Goal: Information Seeking & Learning: Find specific fact

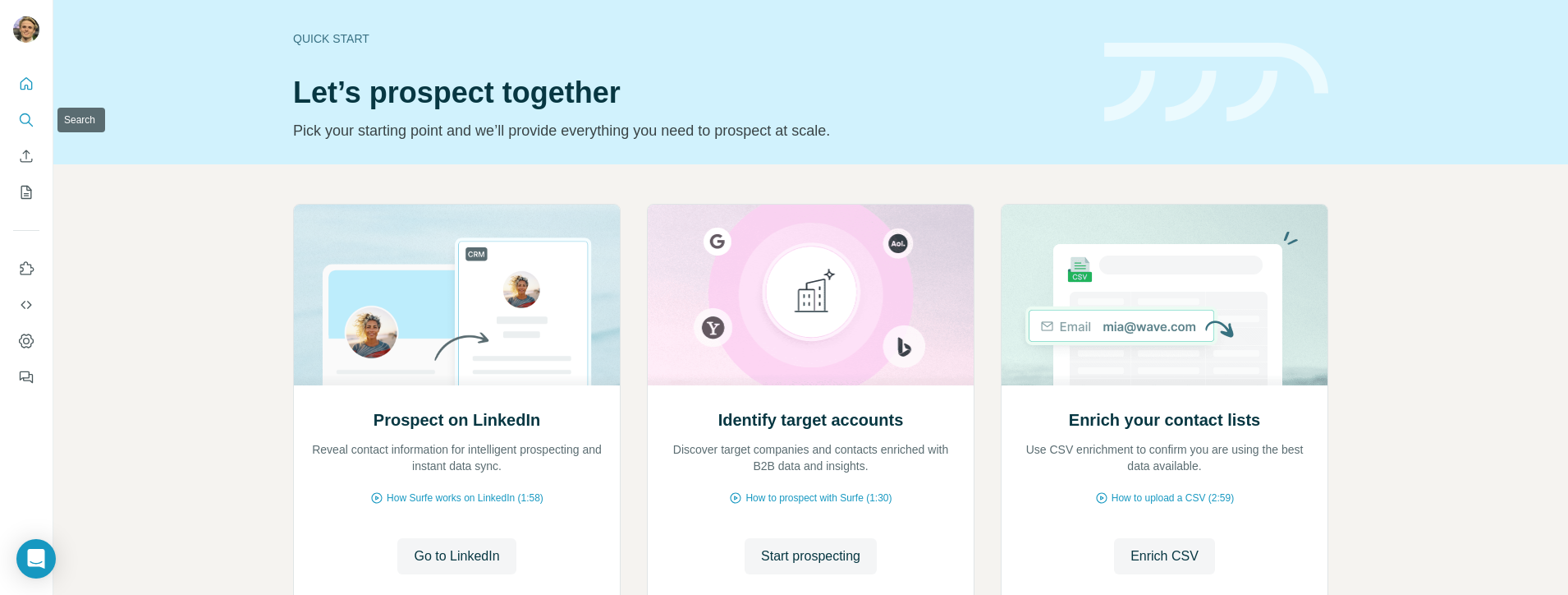
click at [34, 114] on button "Search" at bounding box center [26, 120] width 27 height 30
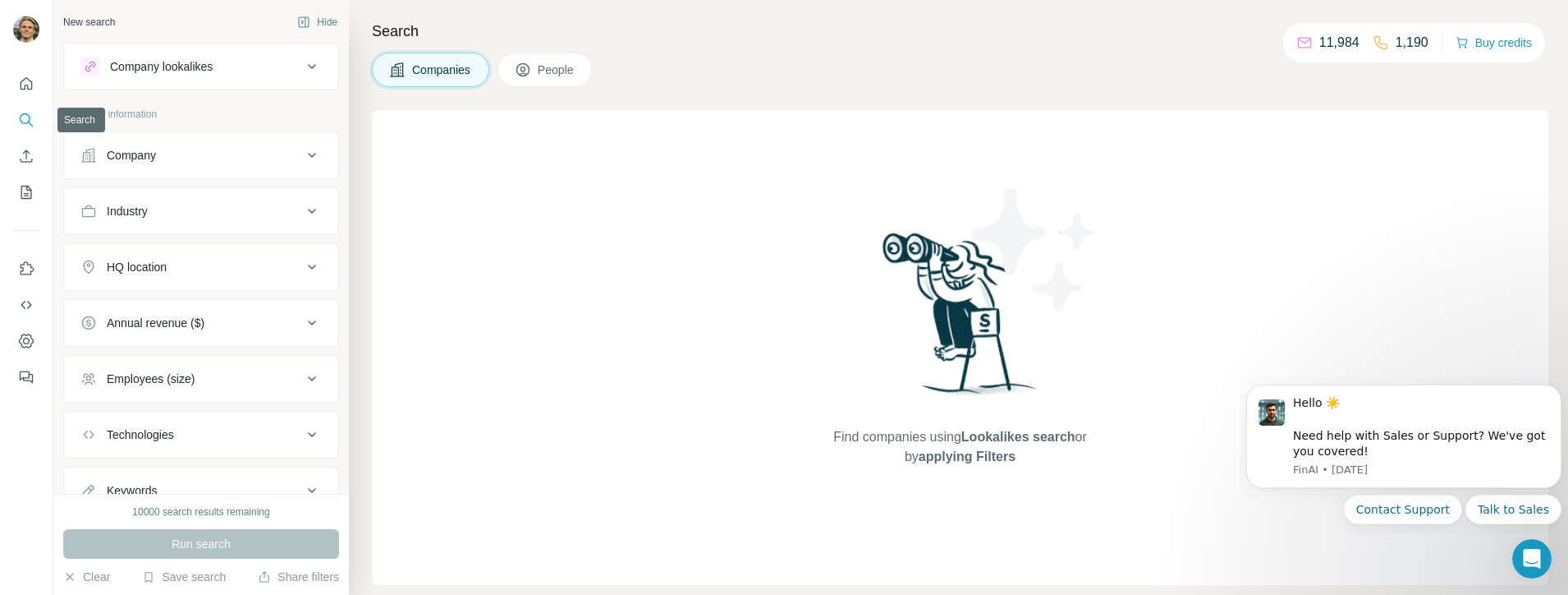
click at [28, 113] on icon "Search" at bounding box center [26, 119] width 16 height 16
click at [273, 74] on div "Company lookalikes" at bounding box center [191, 66] width 222 height 20
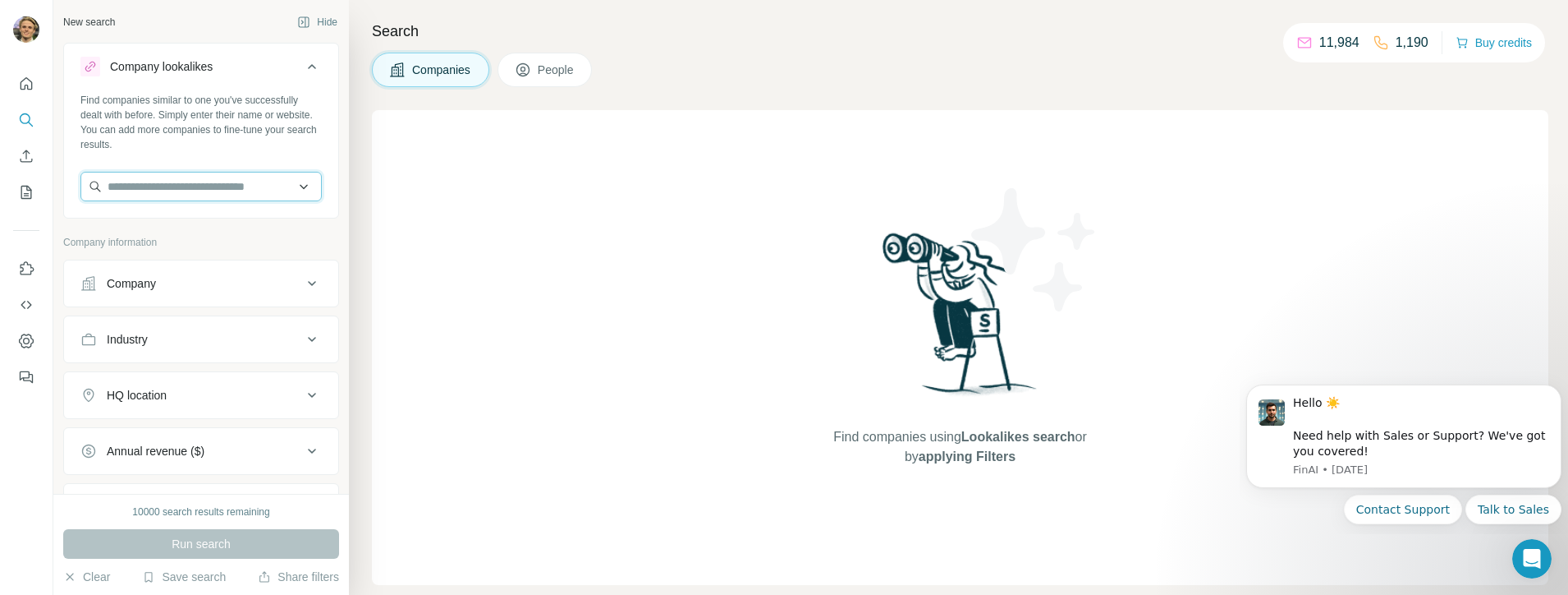
click at [240, 197] on input "text" at bounding box center [201, 187] width 241 height 30
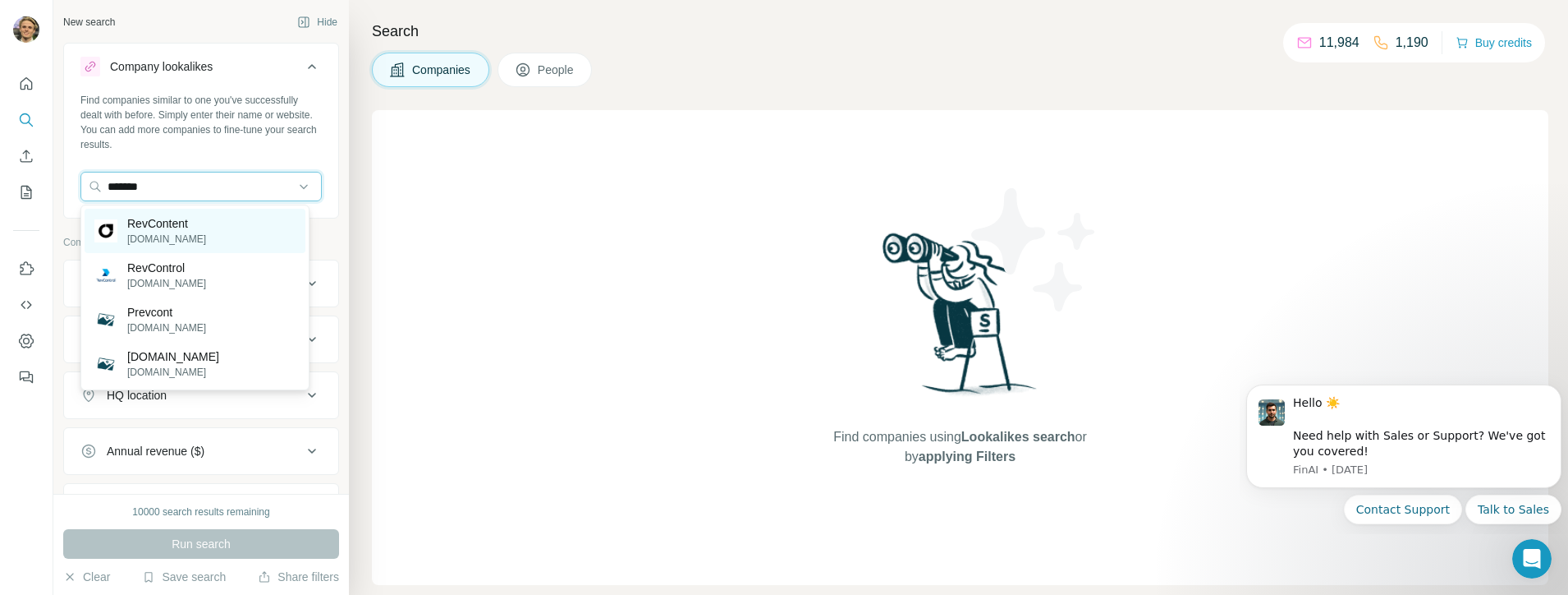
type input "*******"
click at [208, 236] on div "RevContent [DOMAIN_NAME]" at bounding box center [195, 231] width 221 height 45
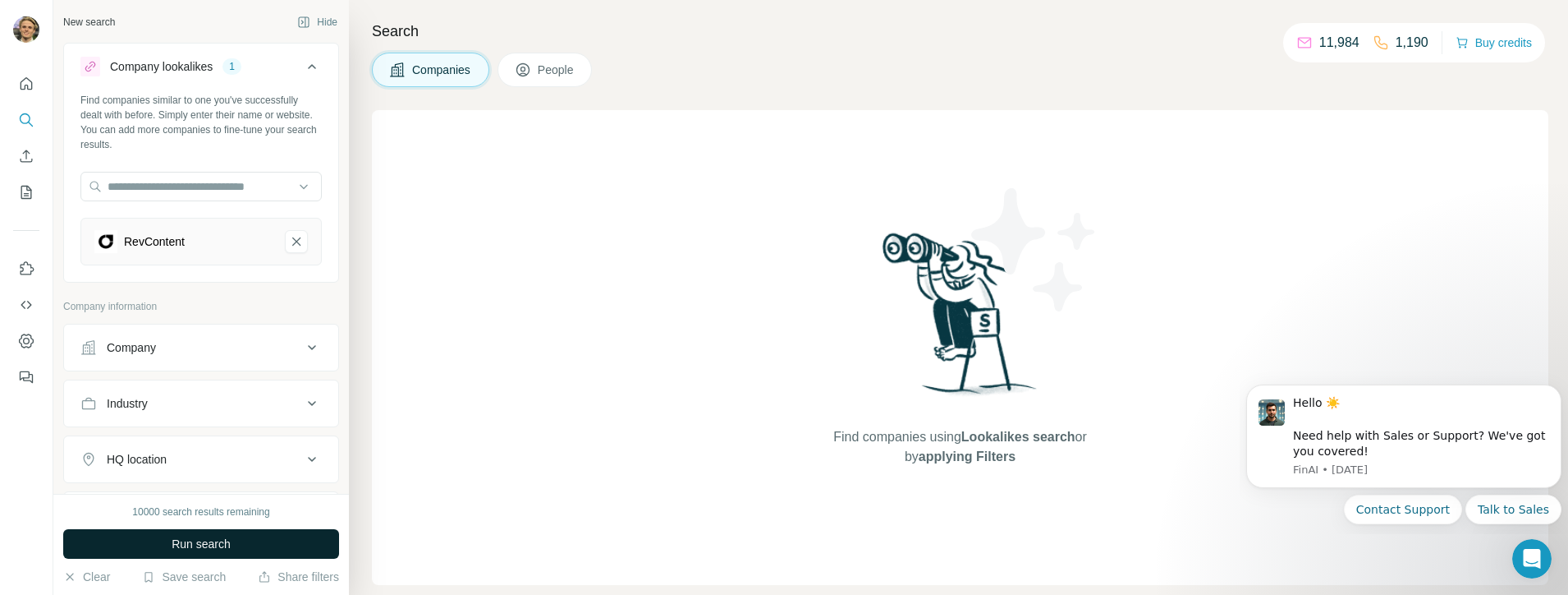
click at [259, 540] on button "Run search" at bounding box center [201, 544] width 275 height 30
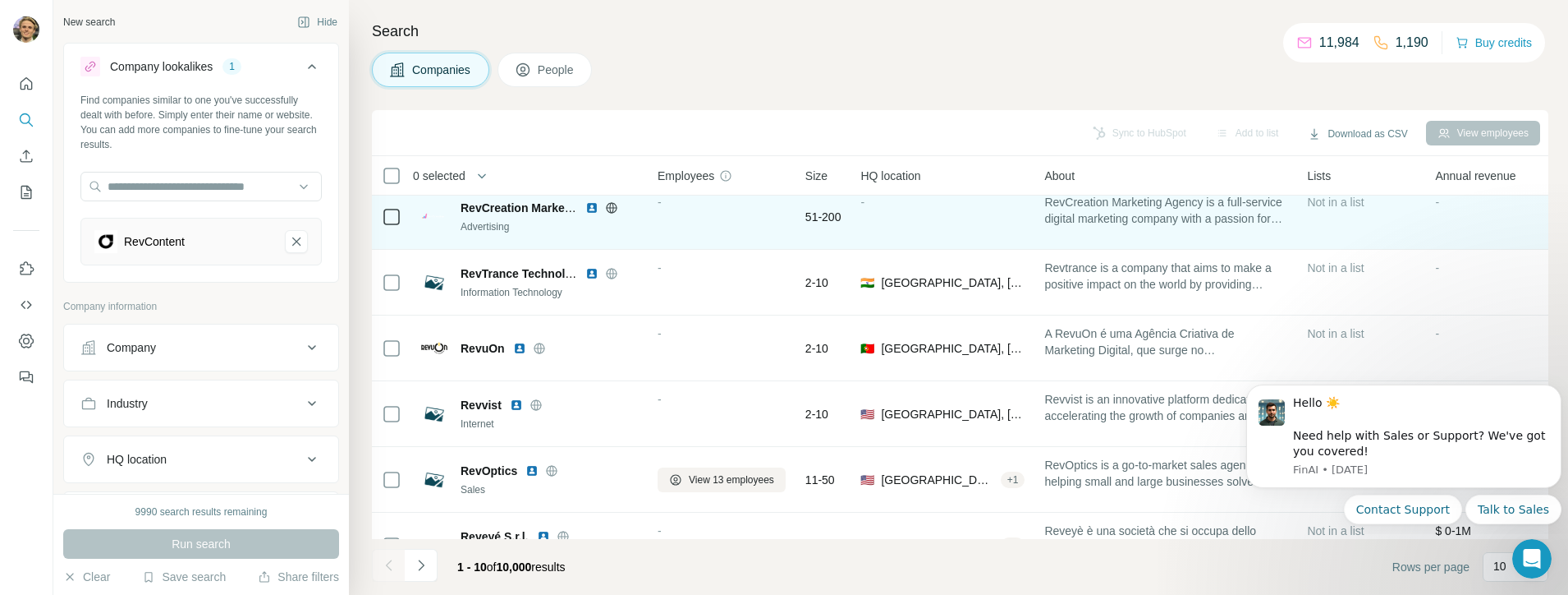
scroll to position [322, 0]
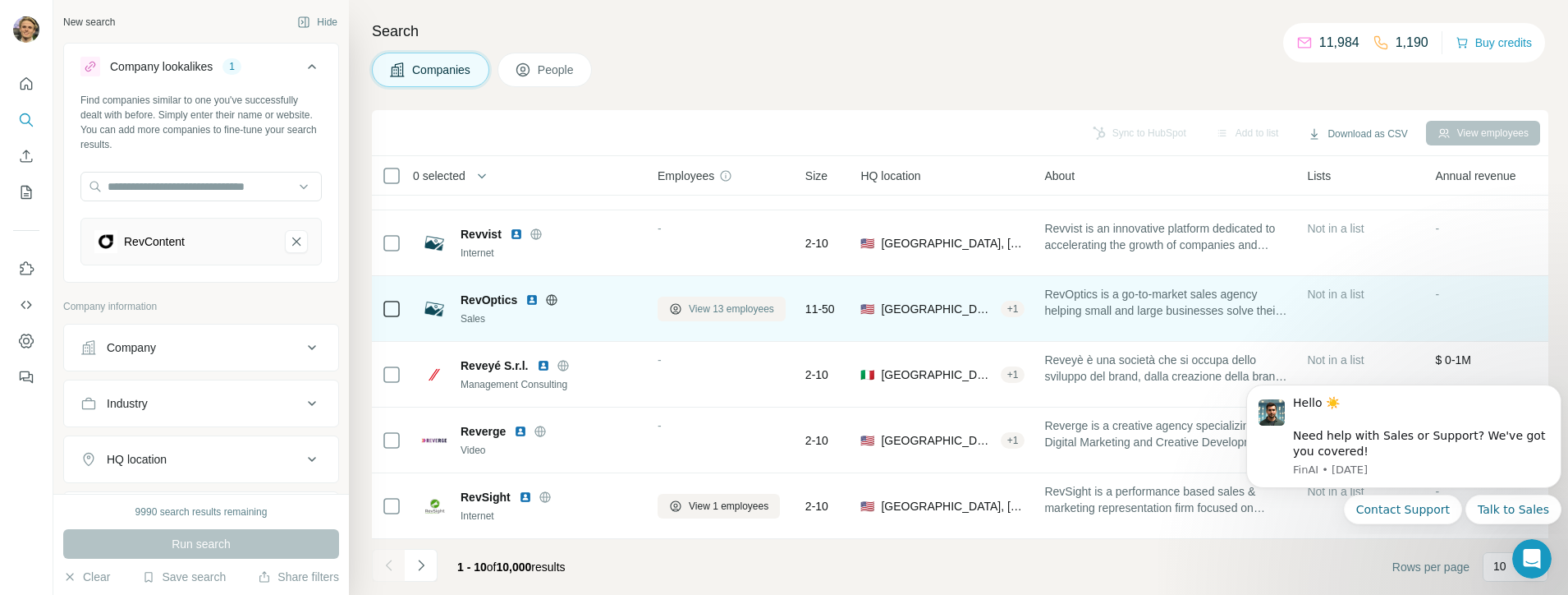
click at [707, 301] on span "View 13 employees" at bounding box center [731, 308] width 86 height 15
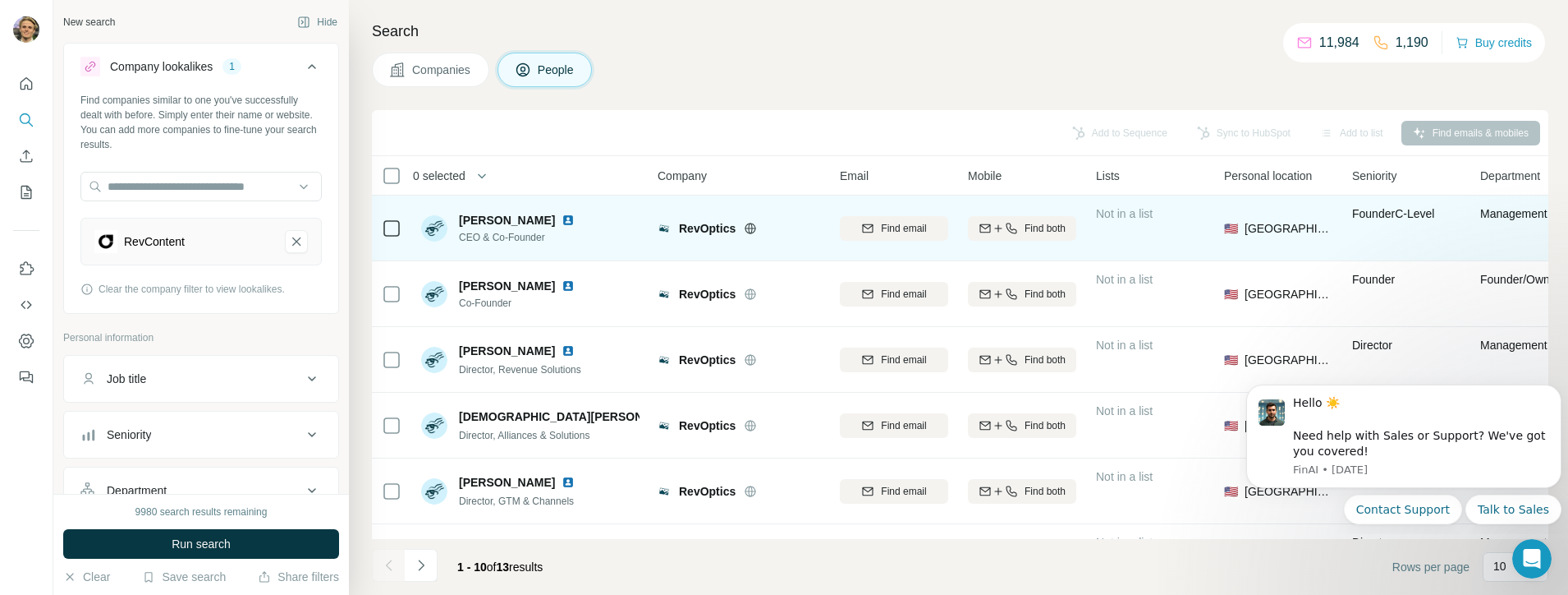
click at [561, 216] on div at bounding box center [571, 219] width 20 height 13
click at [561, 219] on img at bounding box center [567, 219] width 13 height 13
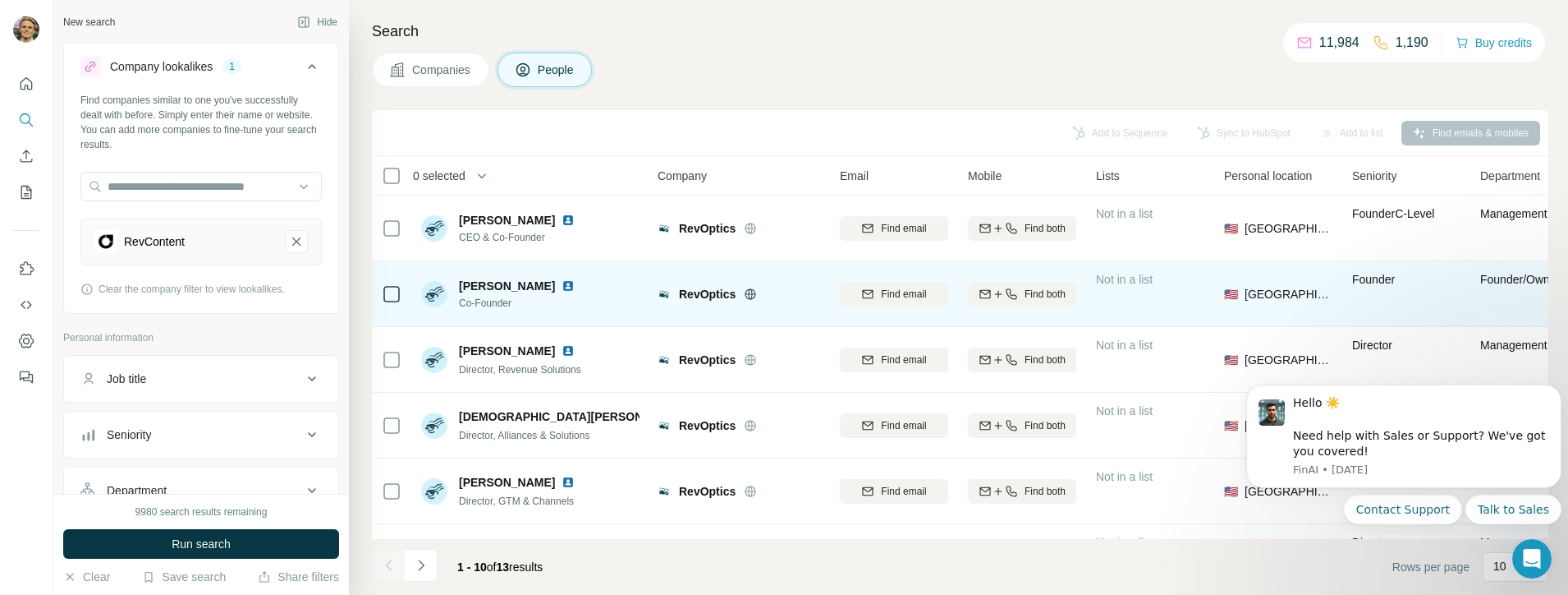
click at [561, 283] on img at bounding box center [567, 285] width 13 height 13
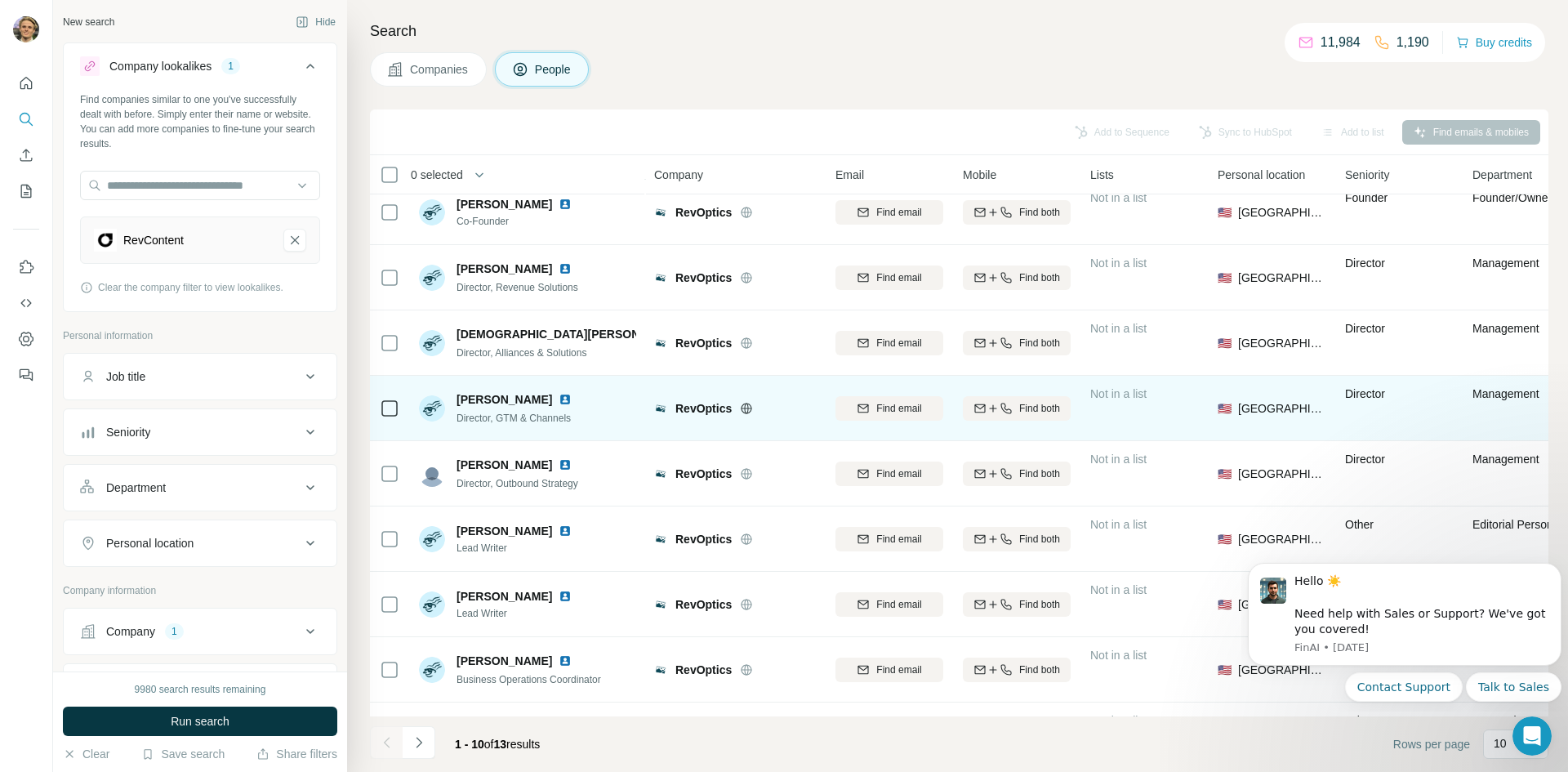
scroll to position [140, 0]
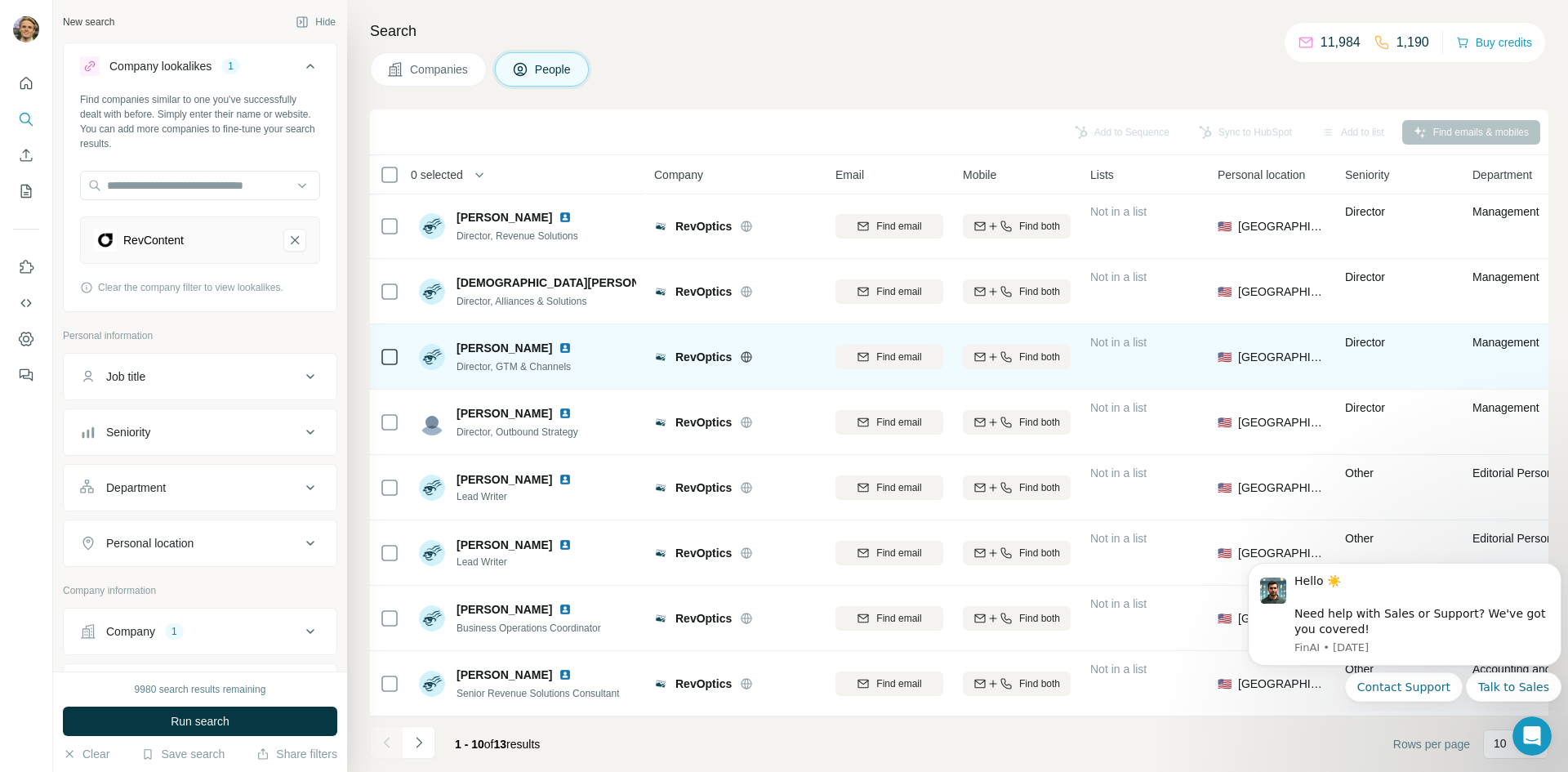
click at [558, 341] on img at bounding box center [564, 347] width 13 height 13
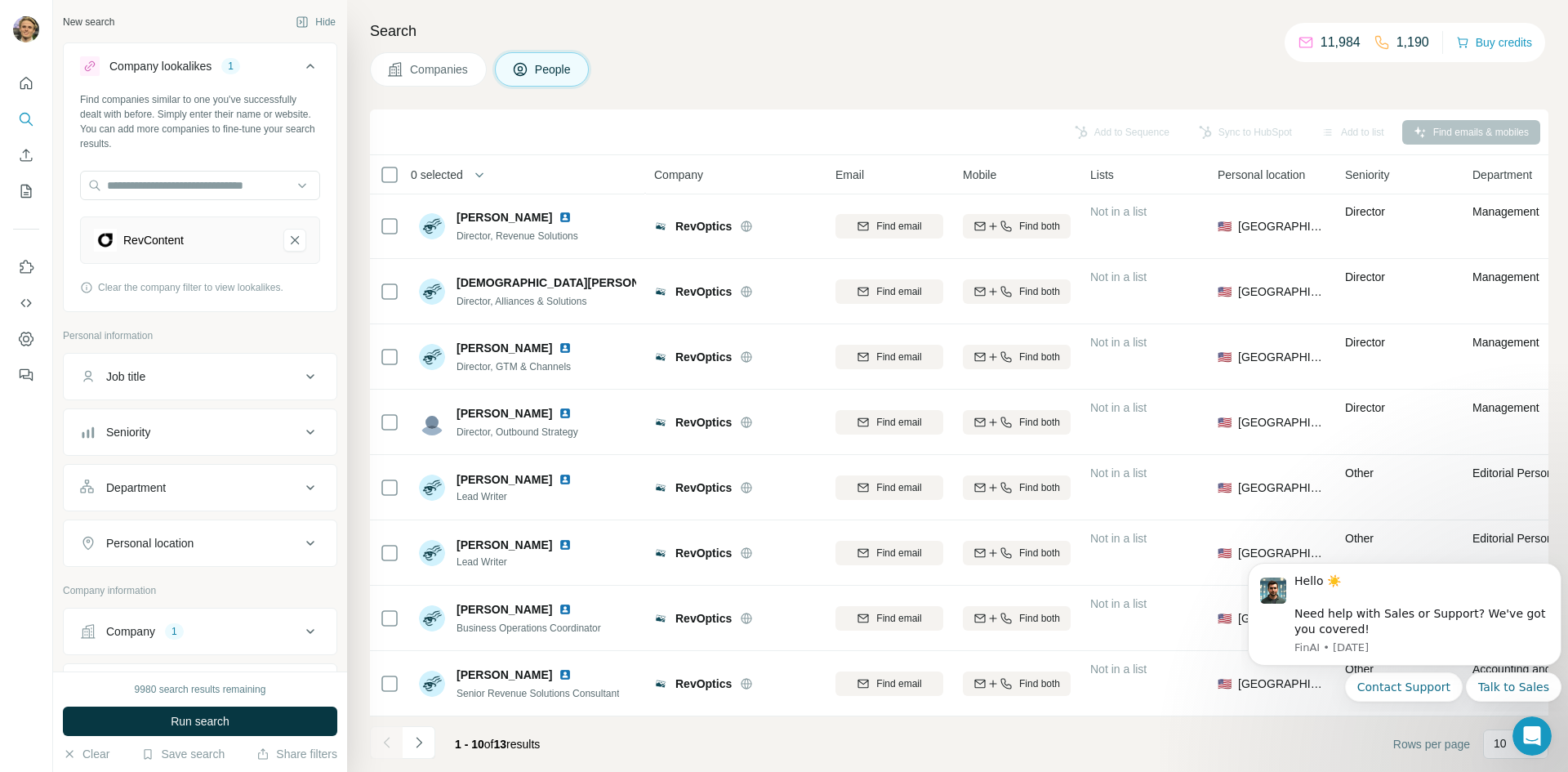
click at [288, 237] on icon "RevContent-remove-button" at bounding box center [295, 239] width 14 height 16
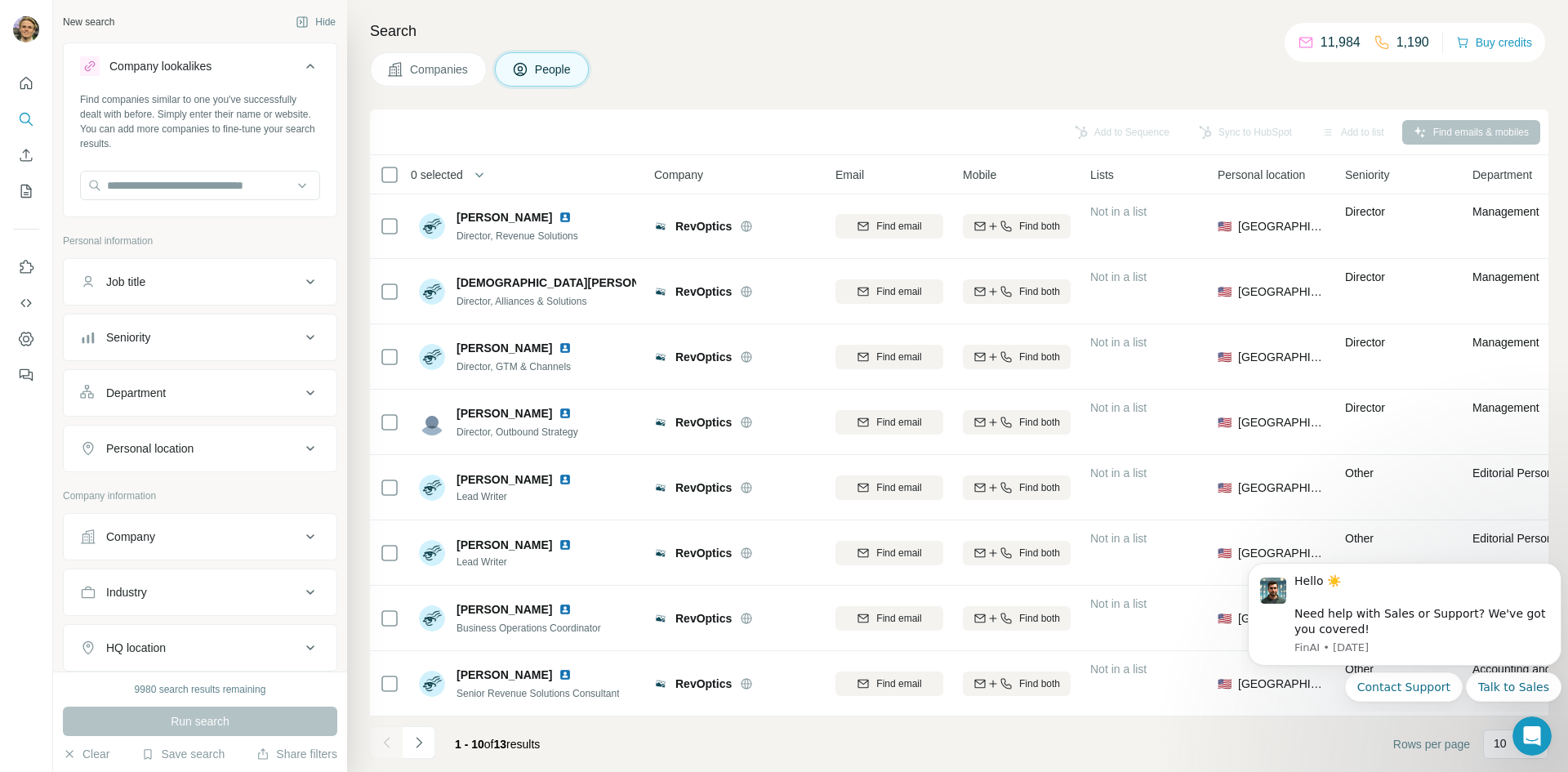
scroll to position [163, 0]
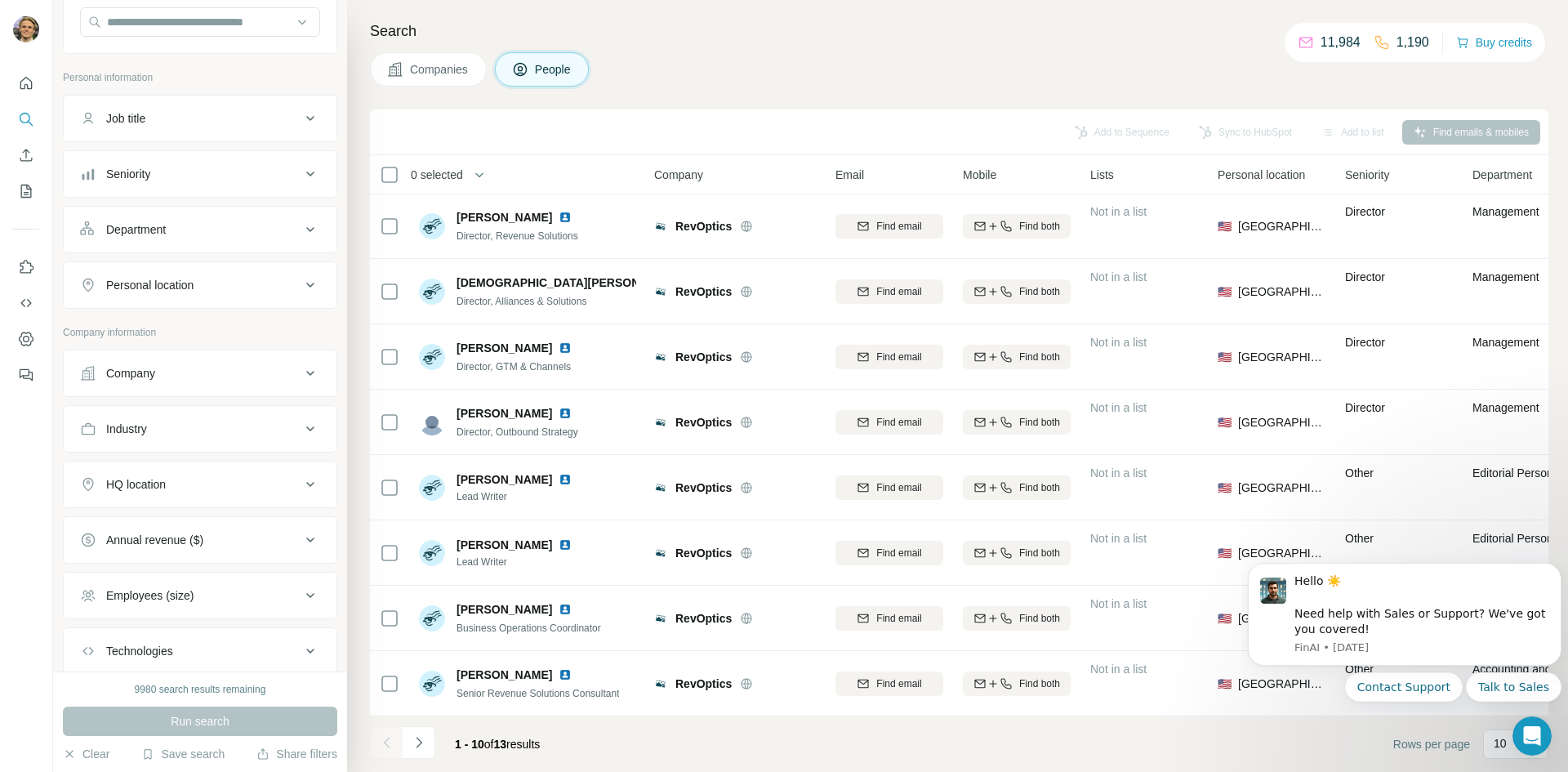
click at [192, 375] on div "Company" at bounding box center [190, 373] width 220 height 16
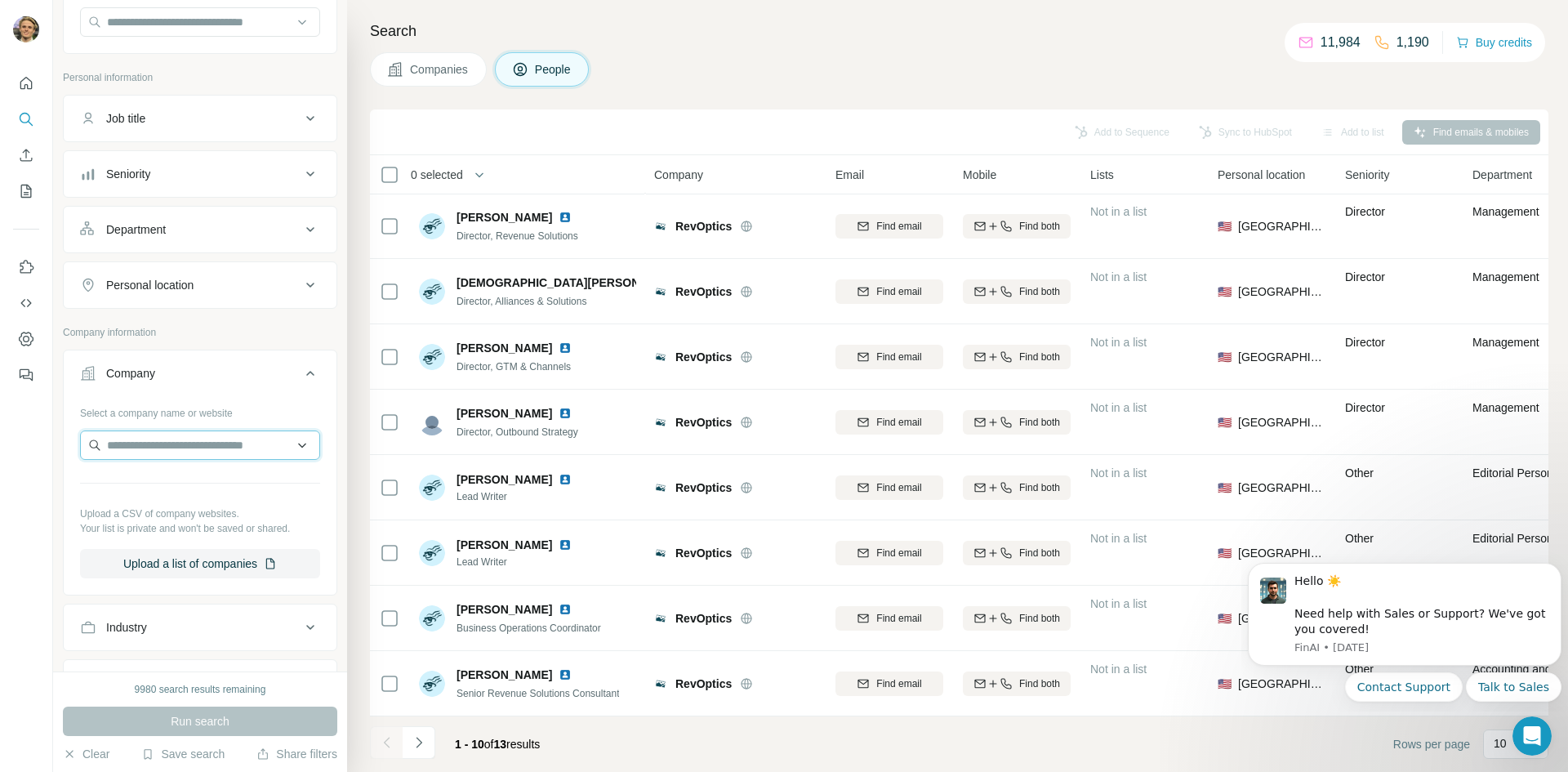
click at [191, 447] on input "text" at bounding box center [200, 445] width 240 height 30
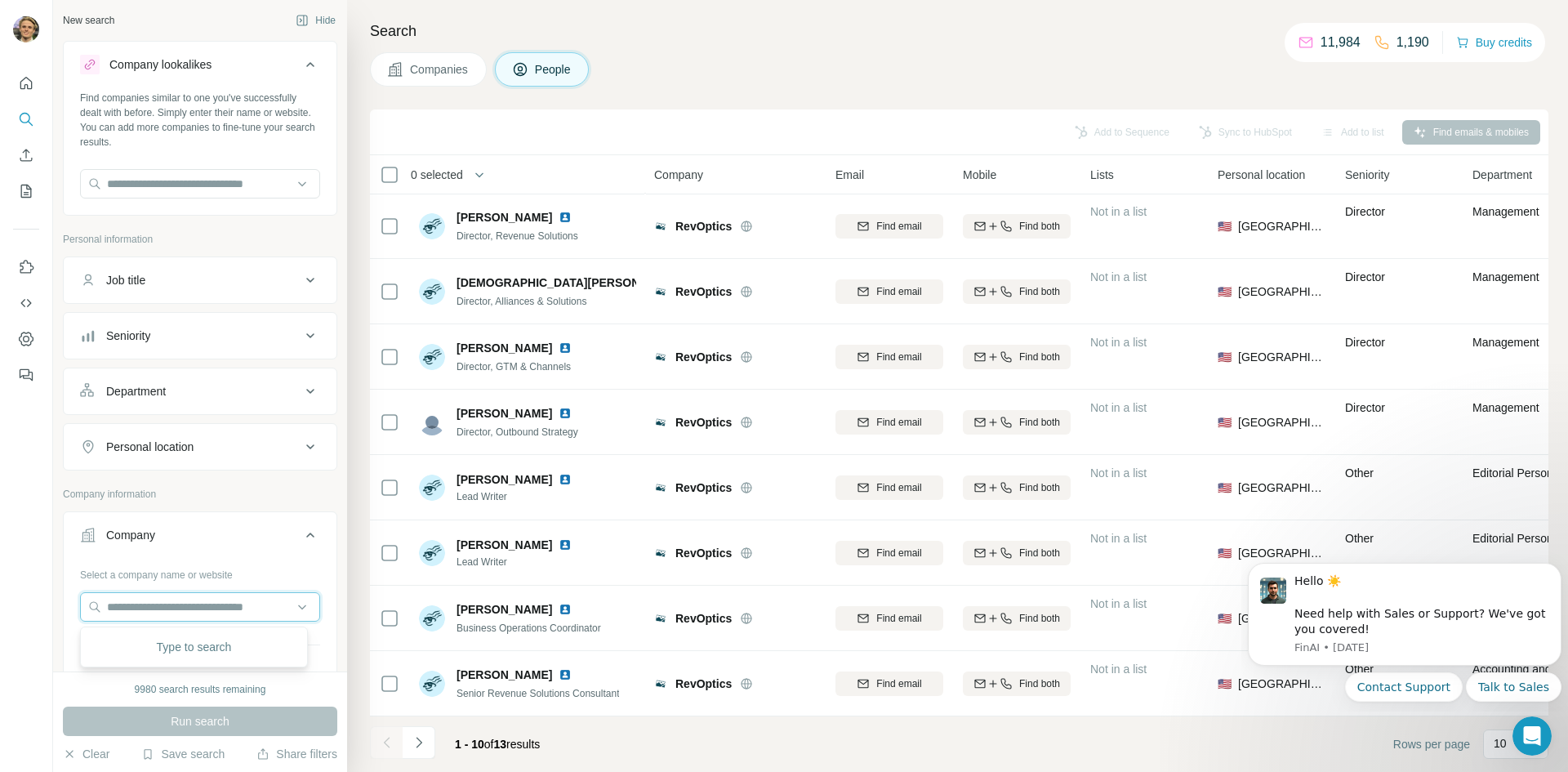
scroll to position [0, 0]
click at [200, 189] on input "text" at bounding box center [200, 186] width 240 height 30
click at [200, 191] on input "text" at bounding box center [200, 186] width 240 height 30
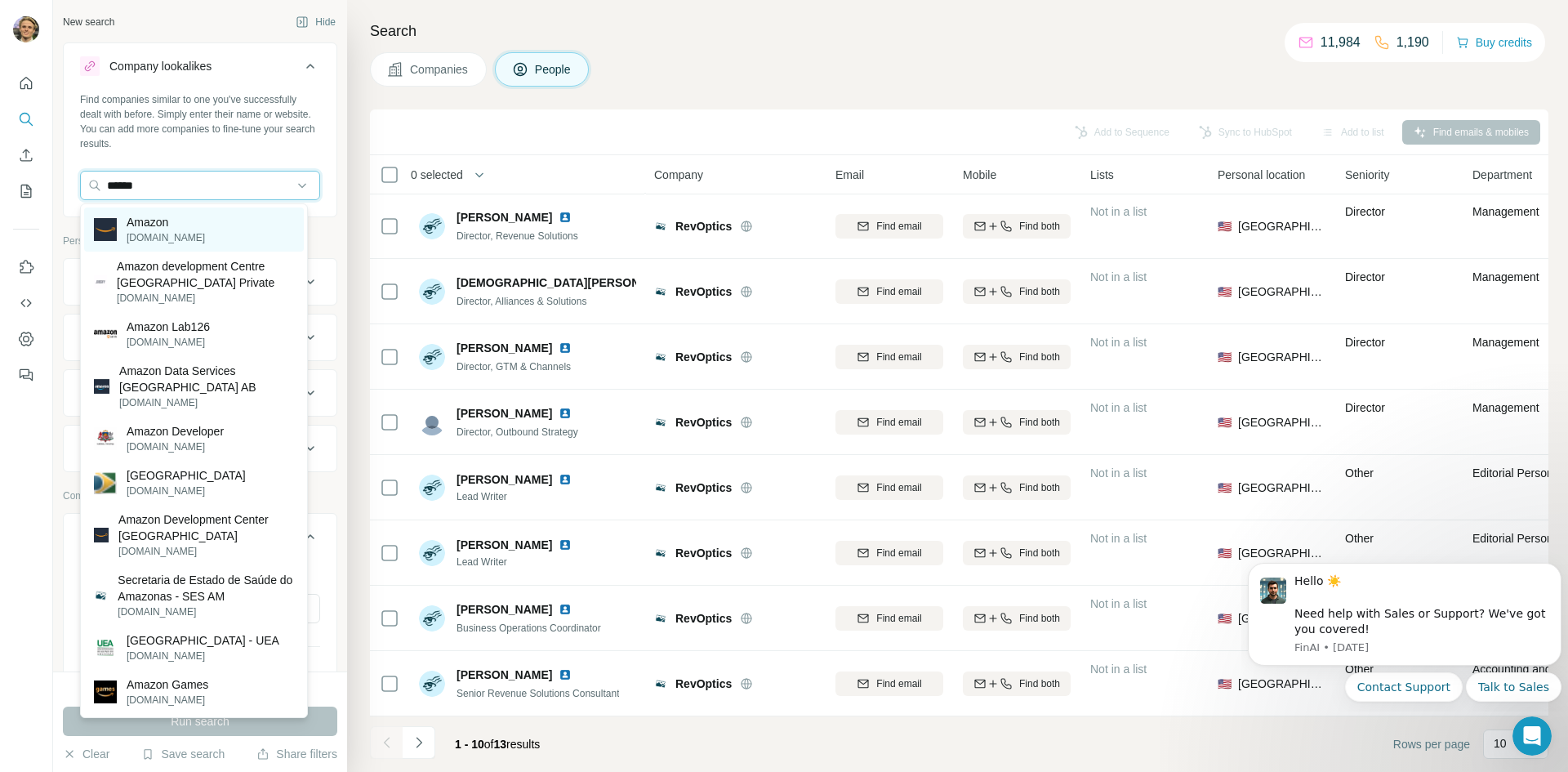
type input "******"
click at [175, 224] on p "Amazon" at bounding box center [166, 221] width 78 height 16
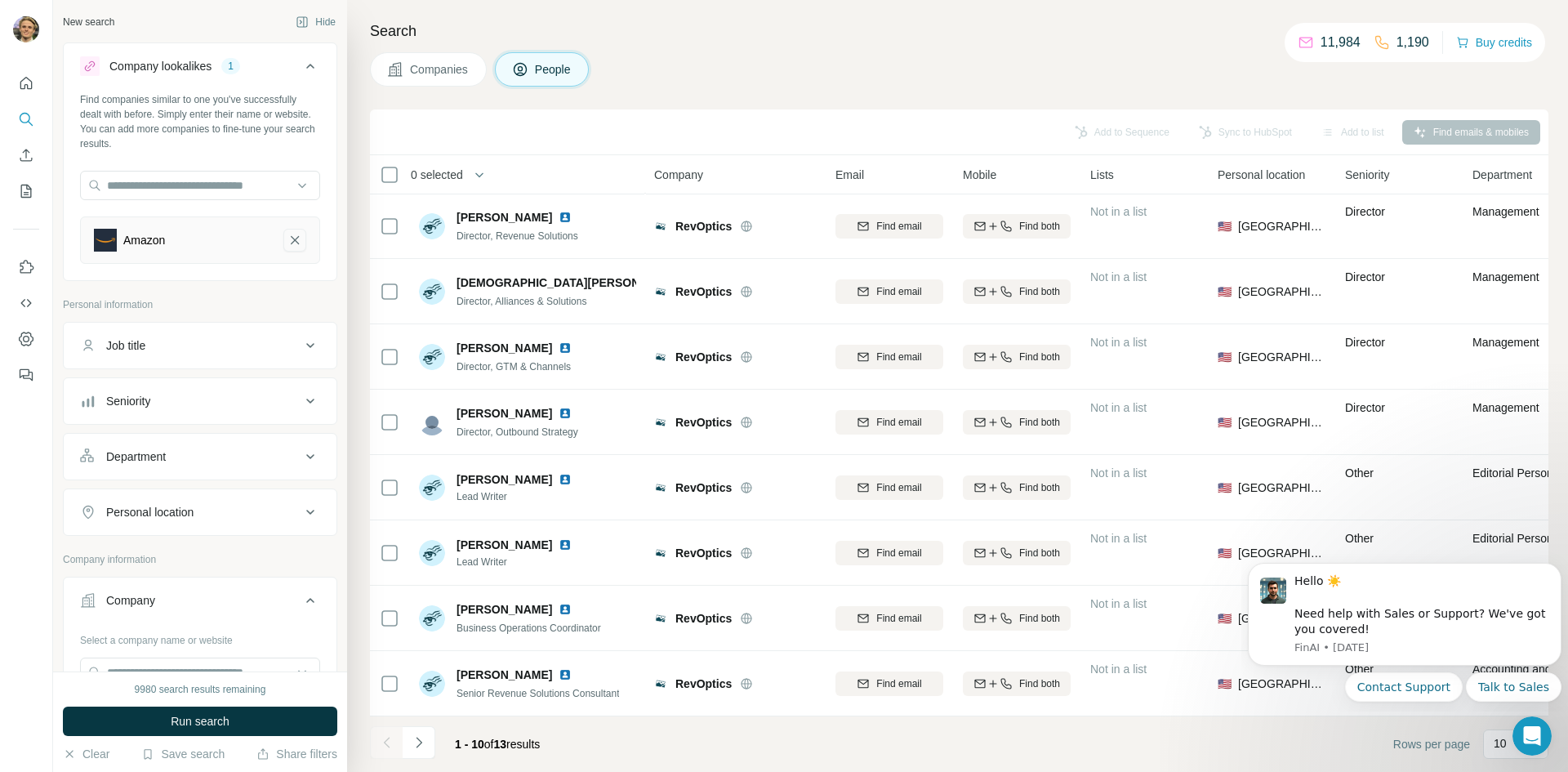
click at [288, 245] on icon "Amazon-remove-button" at bounding box center [295, 239] width 14 height 16
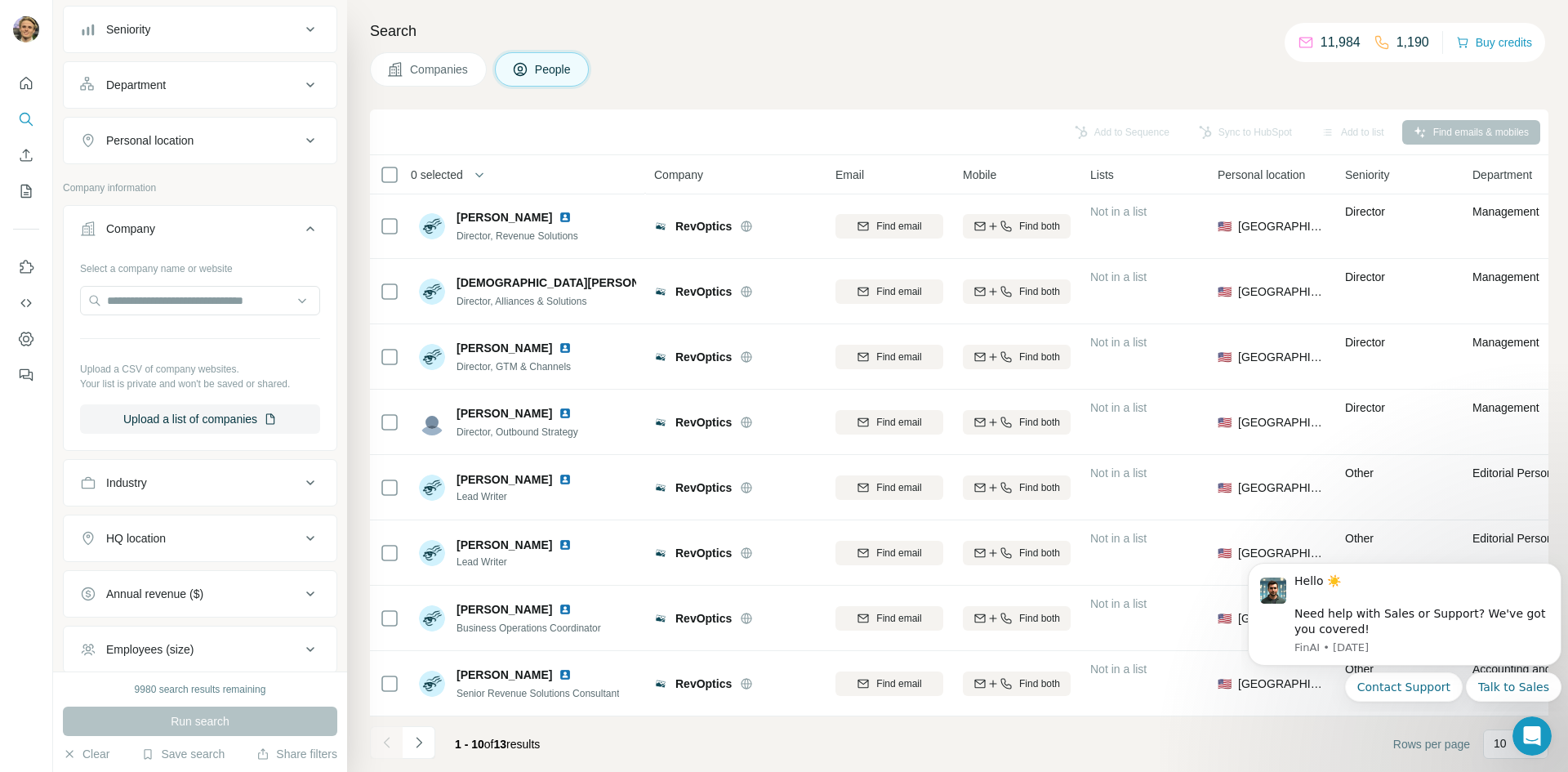
scroll to position [409, 0]
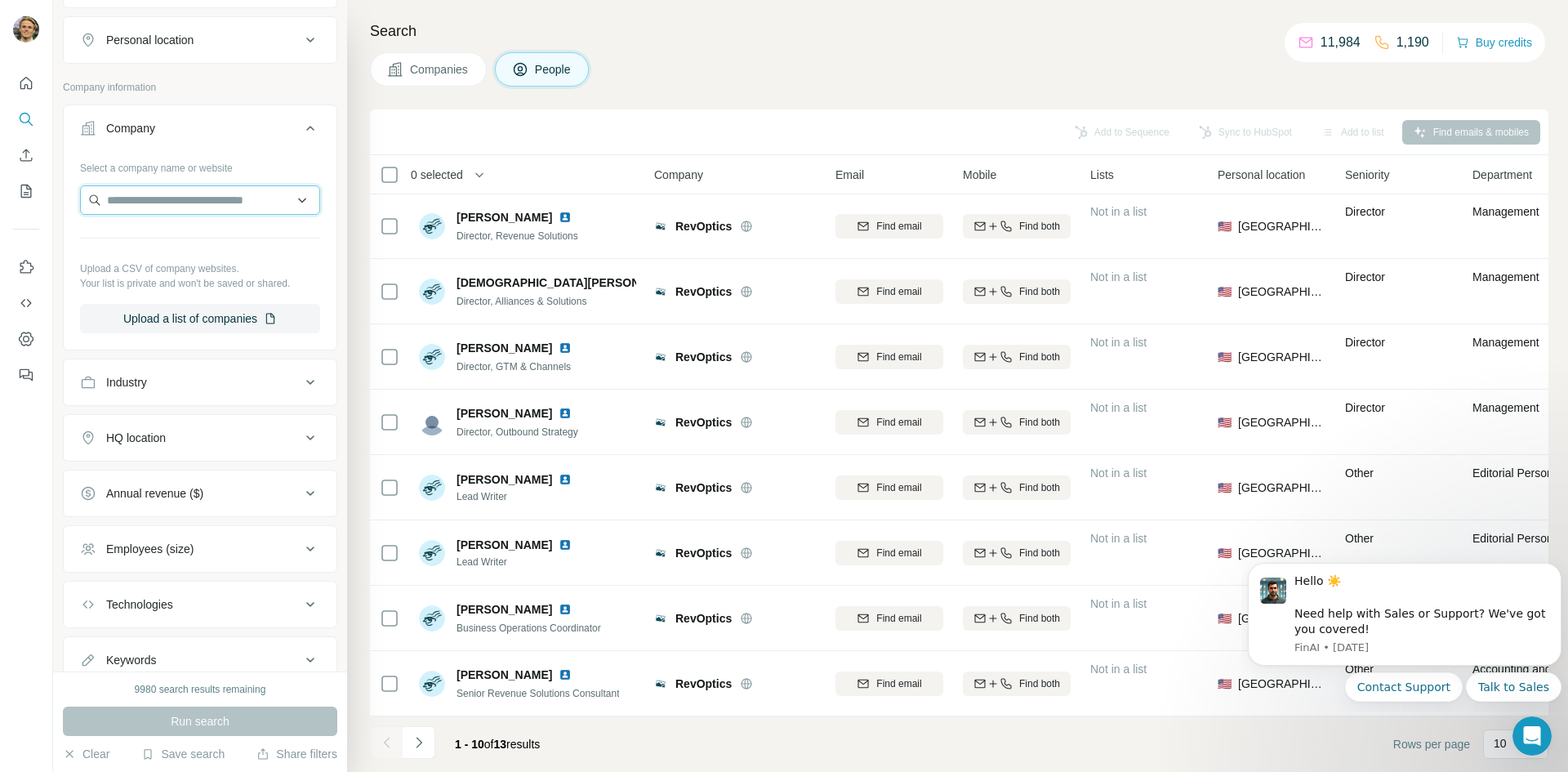
click at [195, 206] on input "text" at bounding box center [200, 200] width 240 height 30
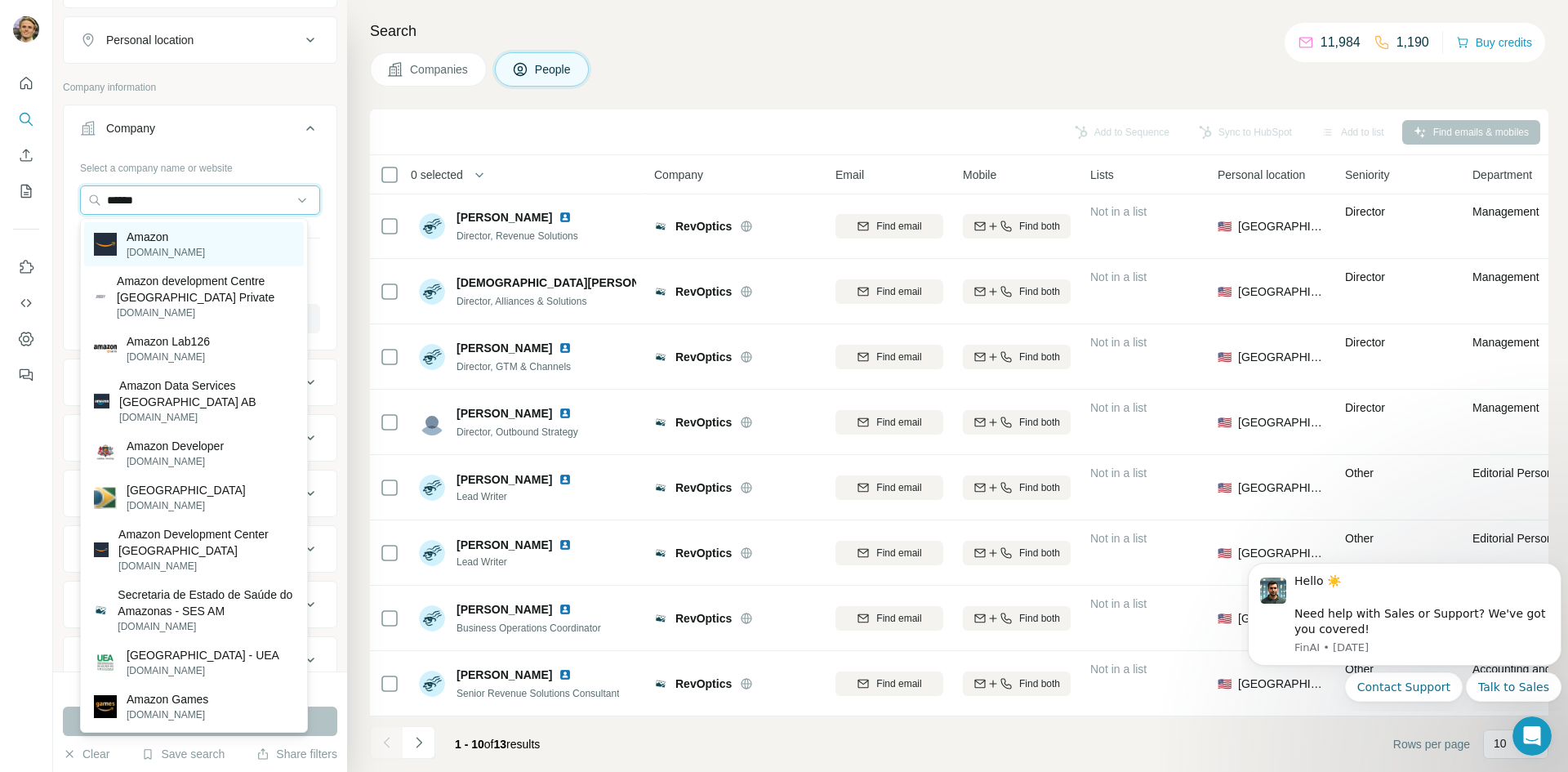
type input "******"
click at [272, 247] on div "Amazon [DOMAIN_NAME]" at bounding box center [194, 244] width 220 height 44
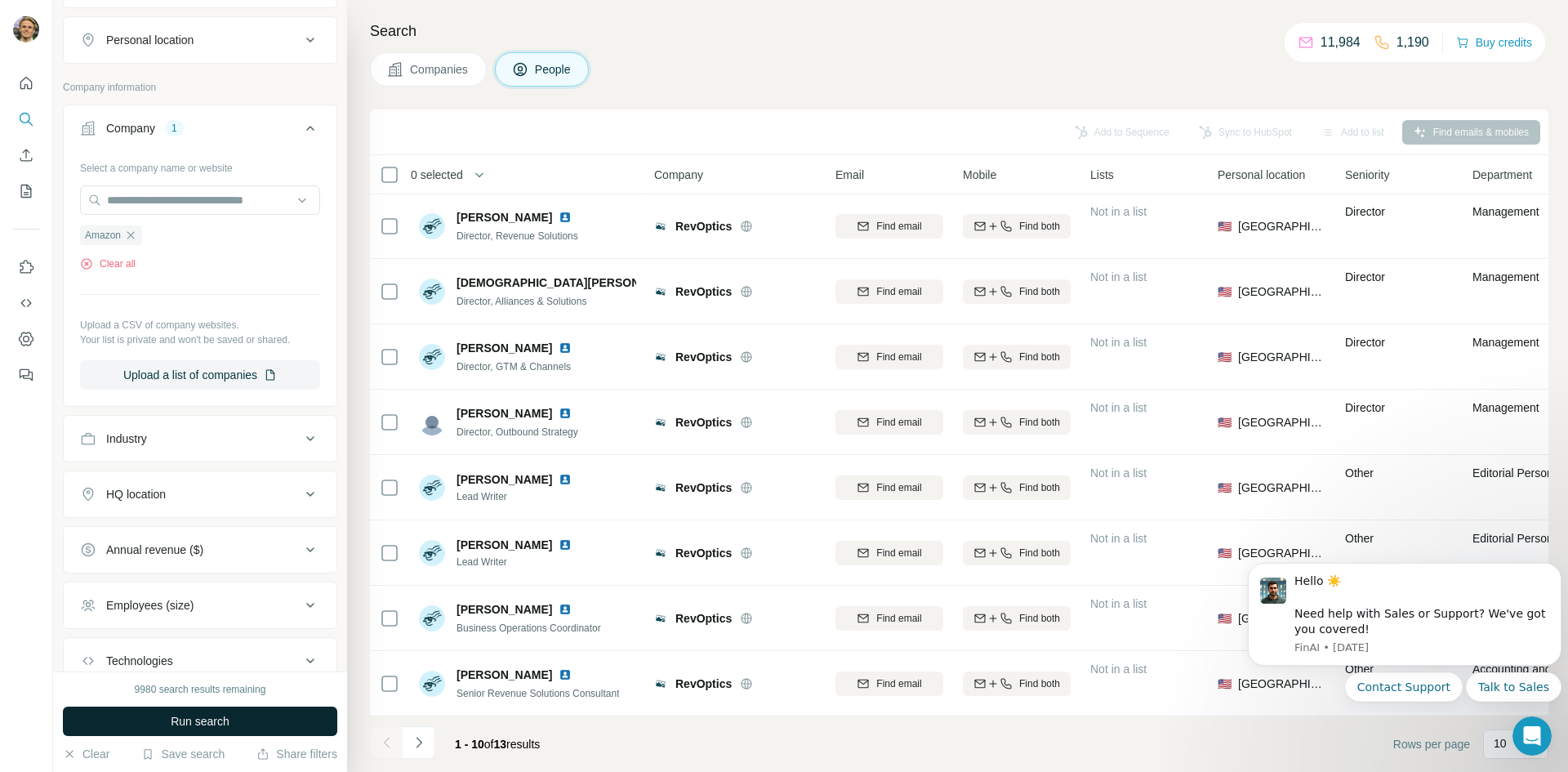
click at [267, 591] on button "Run search" at bounding box center [200, 721] width 274 height 30
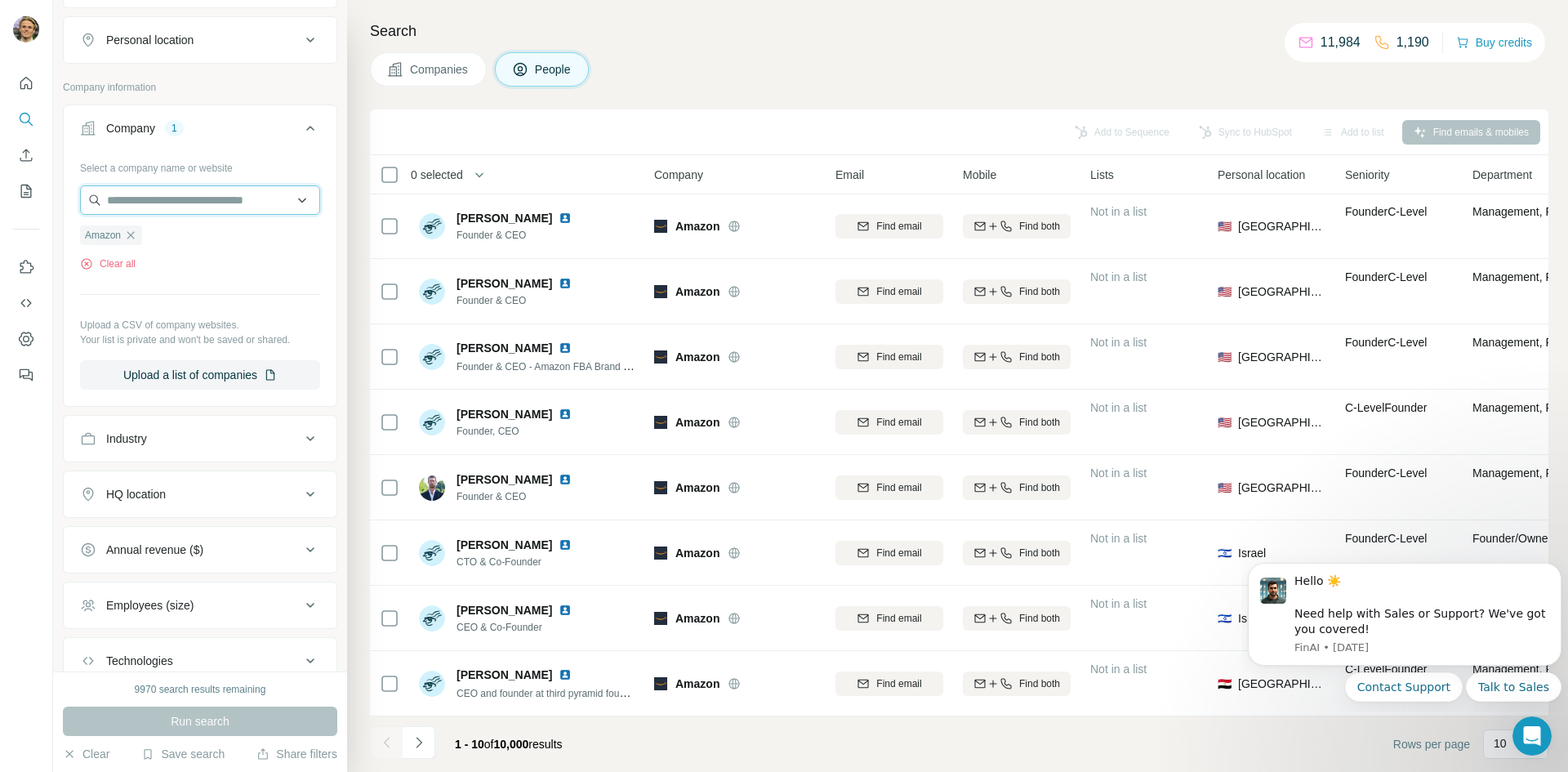
click at [157, 201] on input "text" at bounding box center [200, 200] width 240 height 30
click at [114, 262] on button "Clear all" at bounding box center [107, 263] width 55 height 14
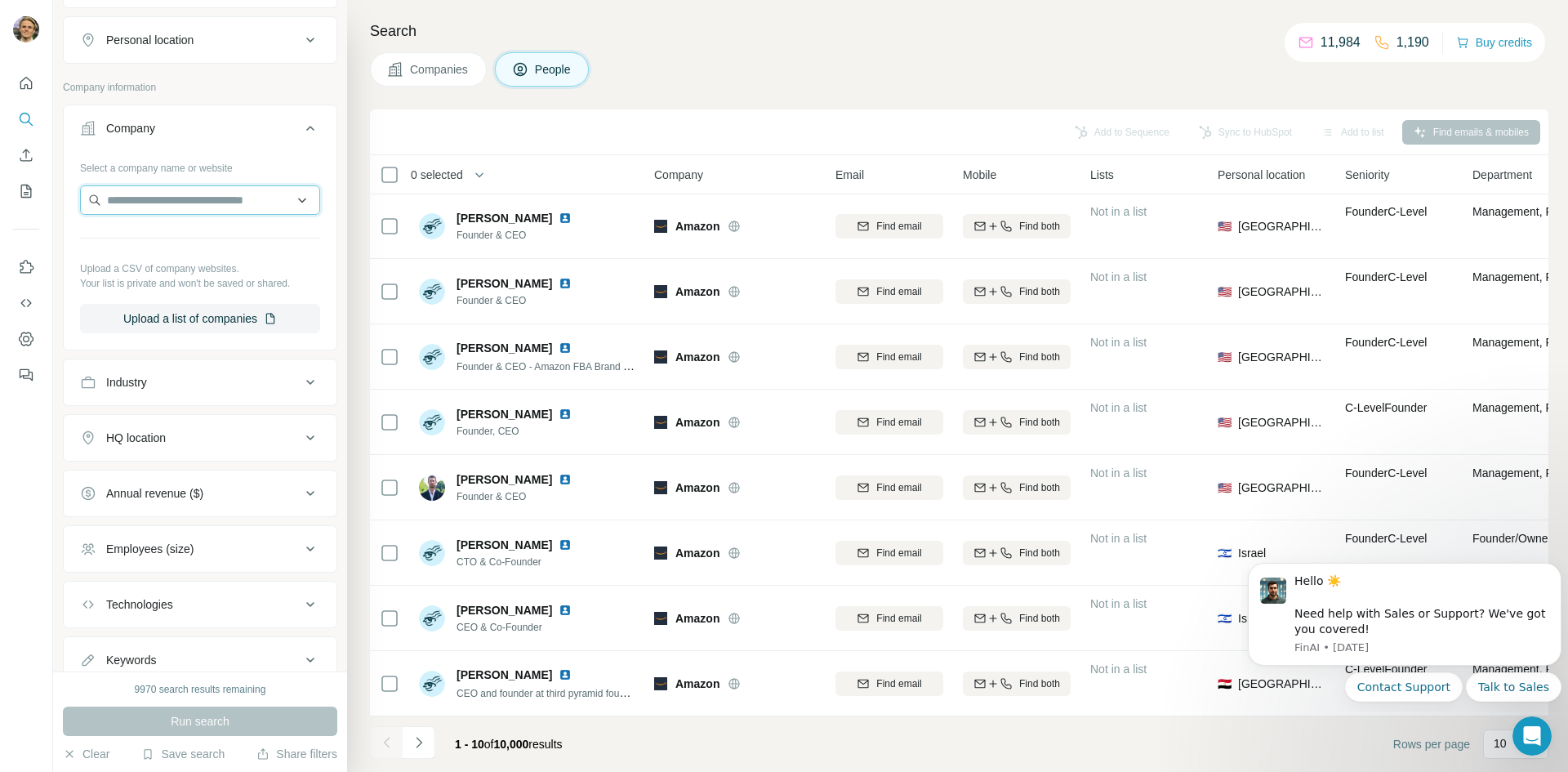
click at [157, 199] on input "text" at bounding box center [200, 200] width 240 height 30
type input "*"
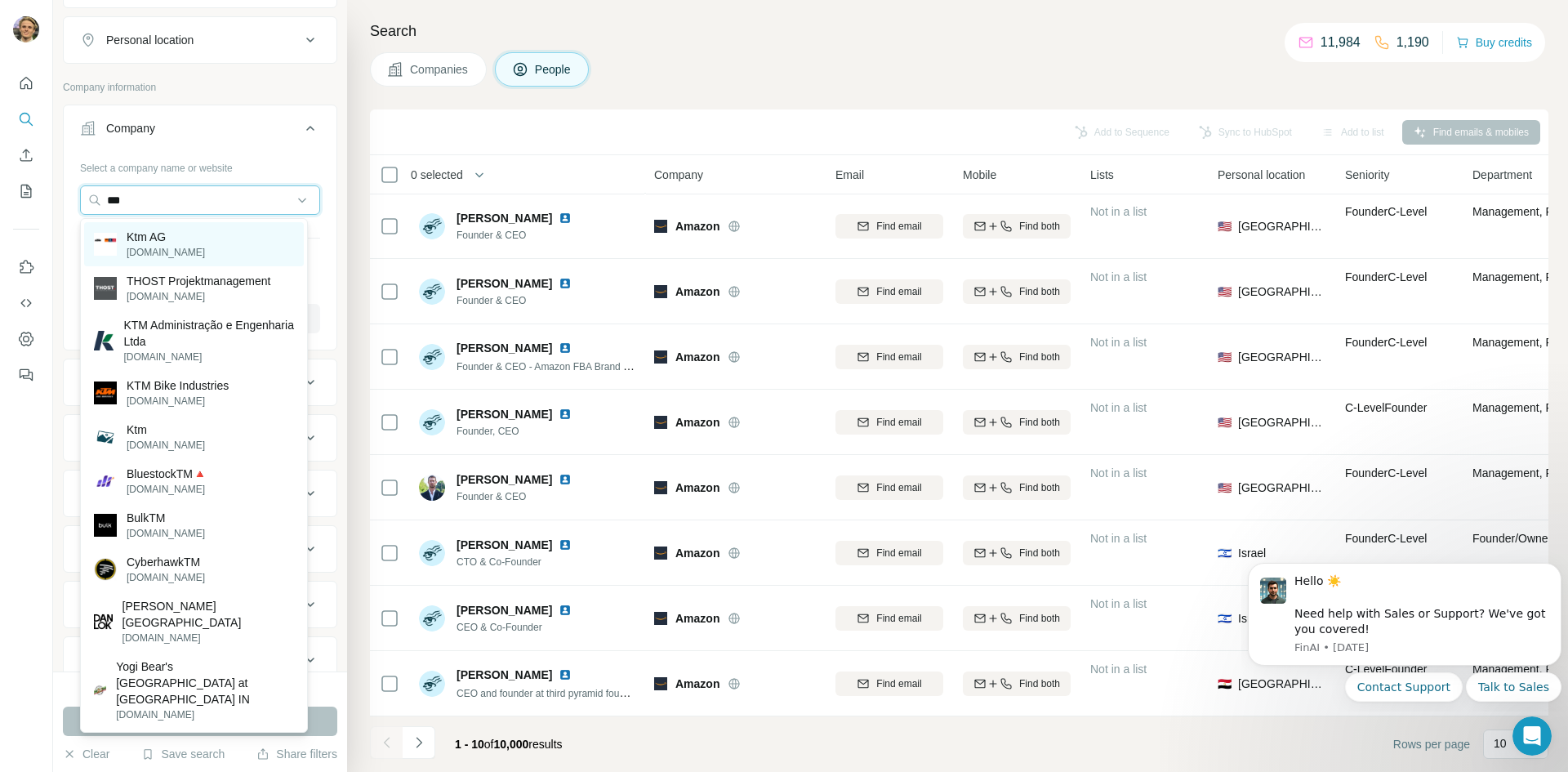
type input "***"
click at [191, 243] on div "Ktm AG [DOMAIN_NAME]" at bounding box center [194, 244] width 220 height 44
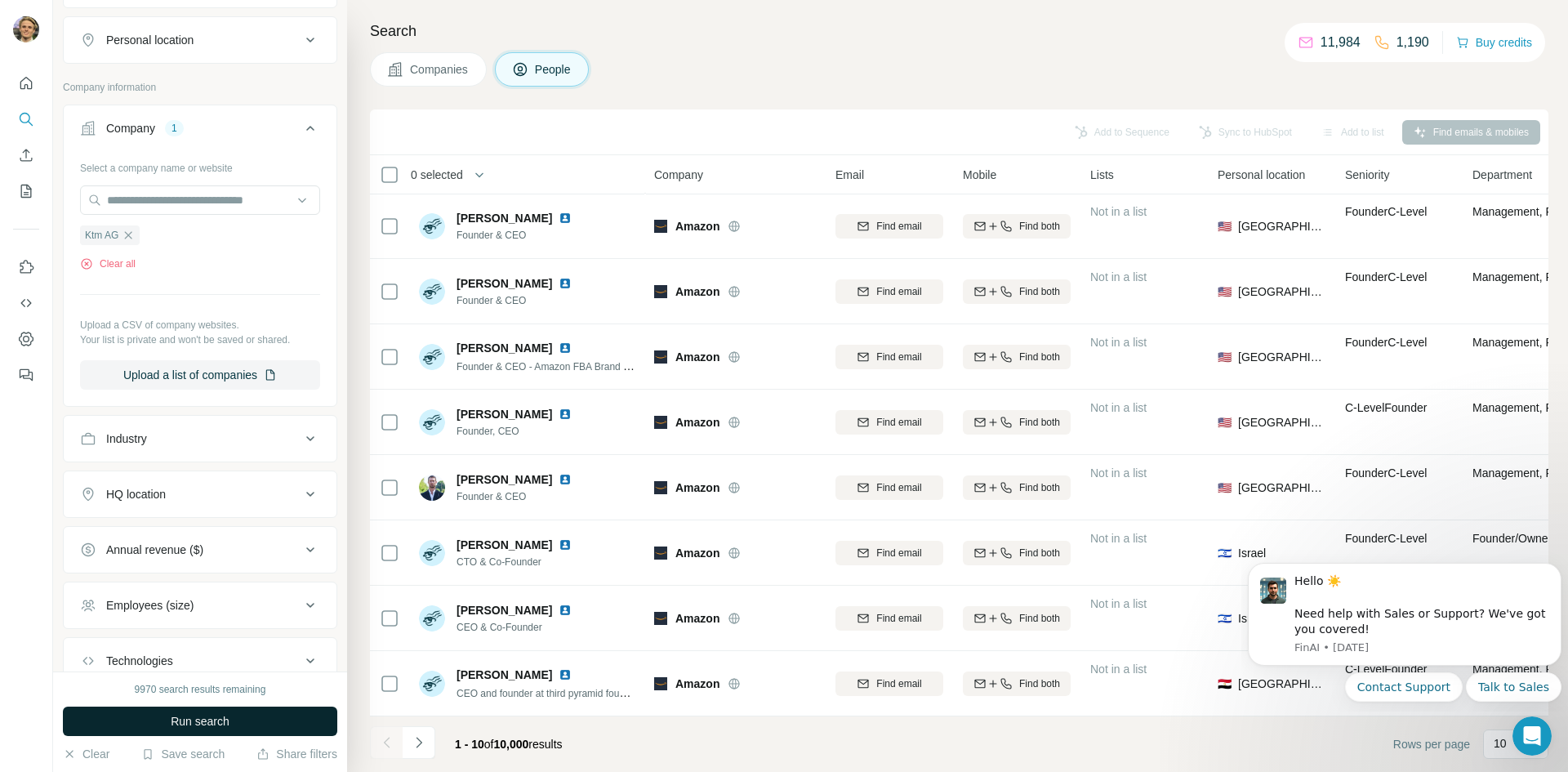
click at [258, 591] on button "Run search" at bounding box center [200, 721] width 274 height 30
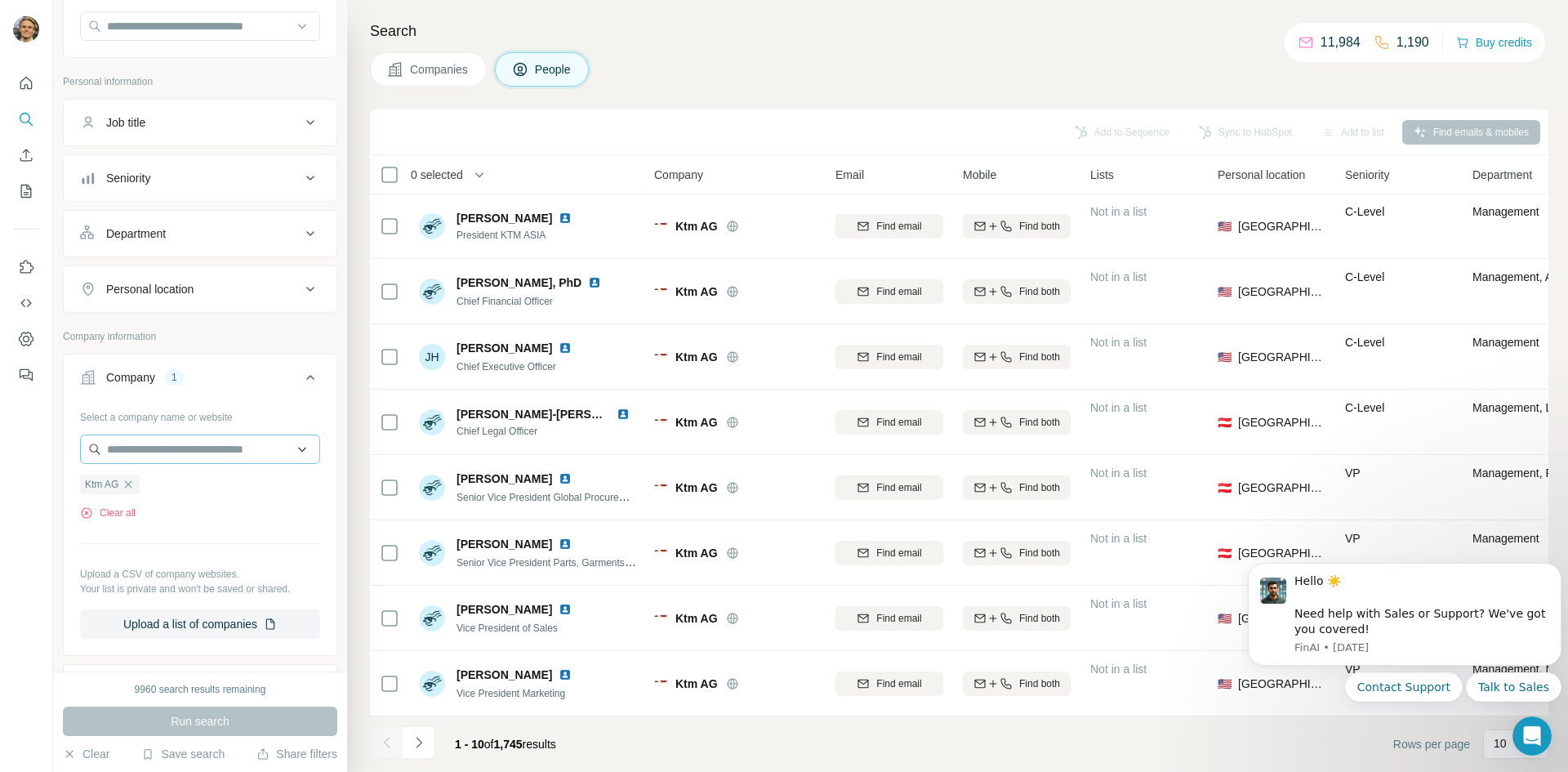
scroll to position [163, 0]
click at [131, 477] on icon "button" at bounding box center [128, 479] width 13 height 13
